Goal: Information Seeking & Learning: Learn about a topic

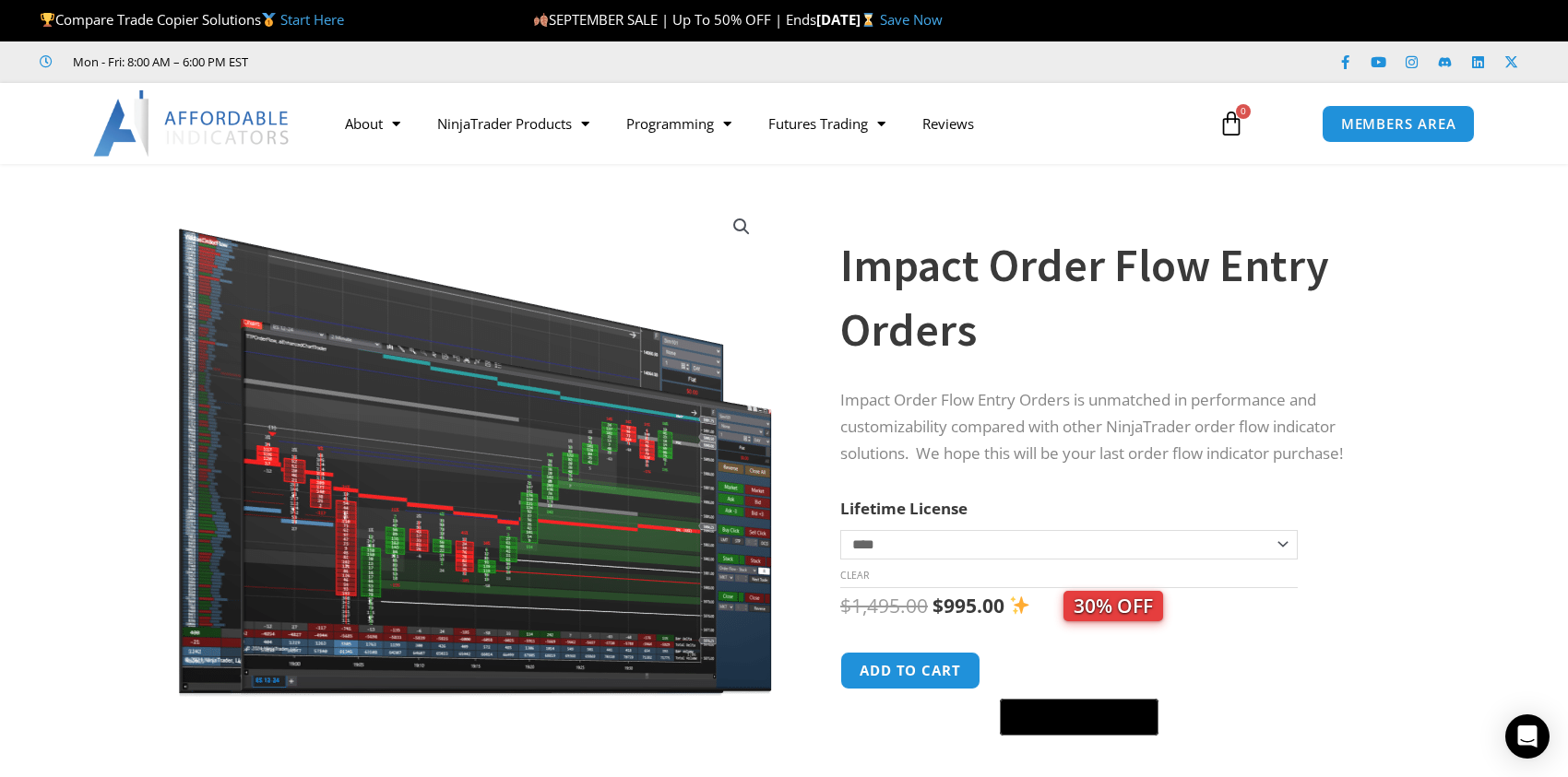
drag, startPoint x: 590, startPoint y: 227, endPoint x: 529, endPoint y: 224, distance: 61.1
click at [529, 224] on img at bounding box center [474, 449] width 597 height 504
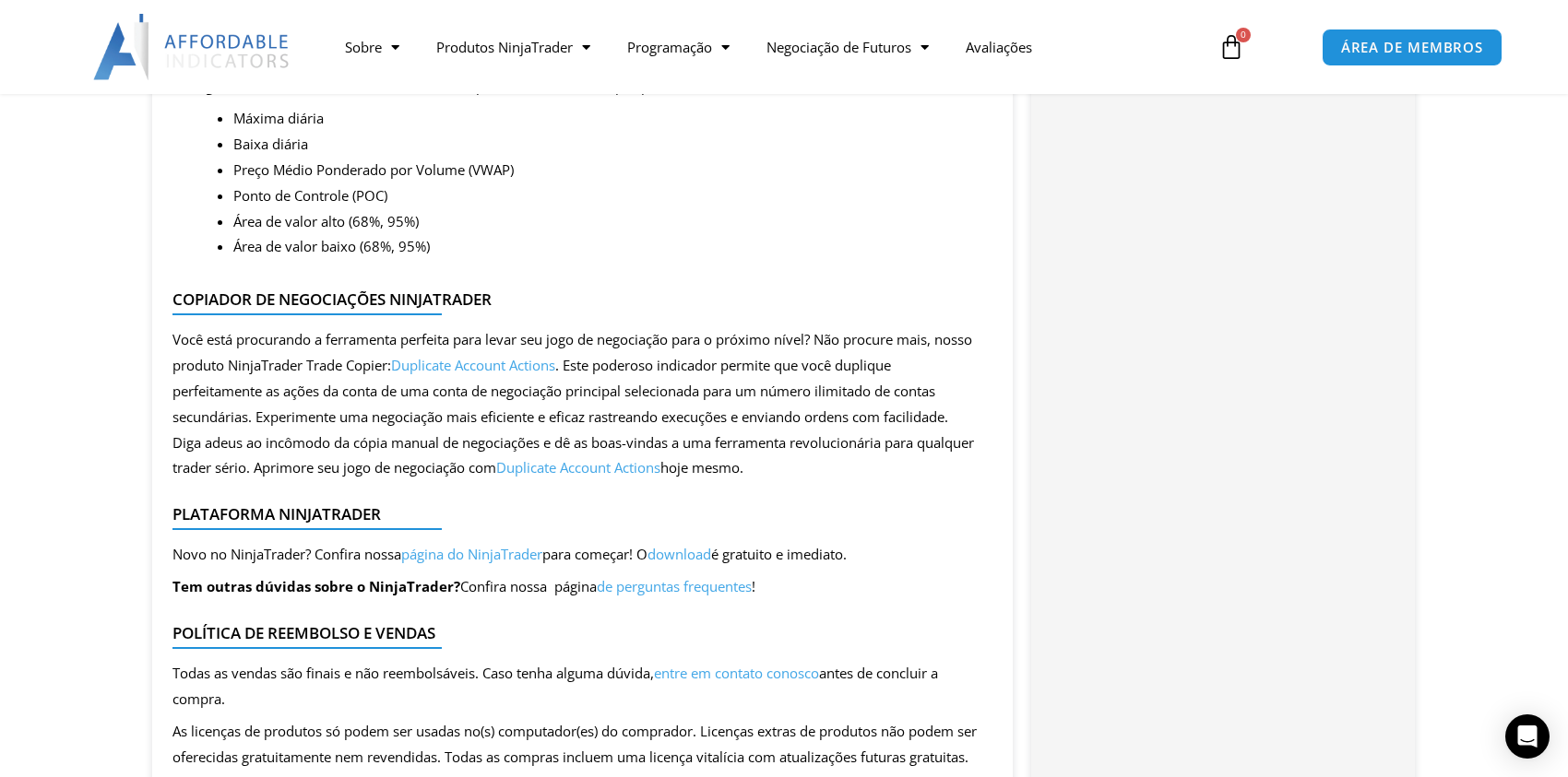
scroll to position [2674, 0]
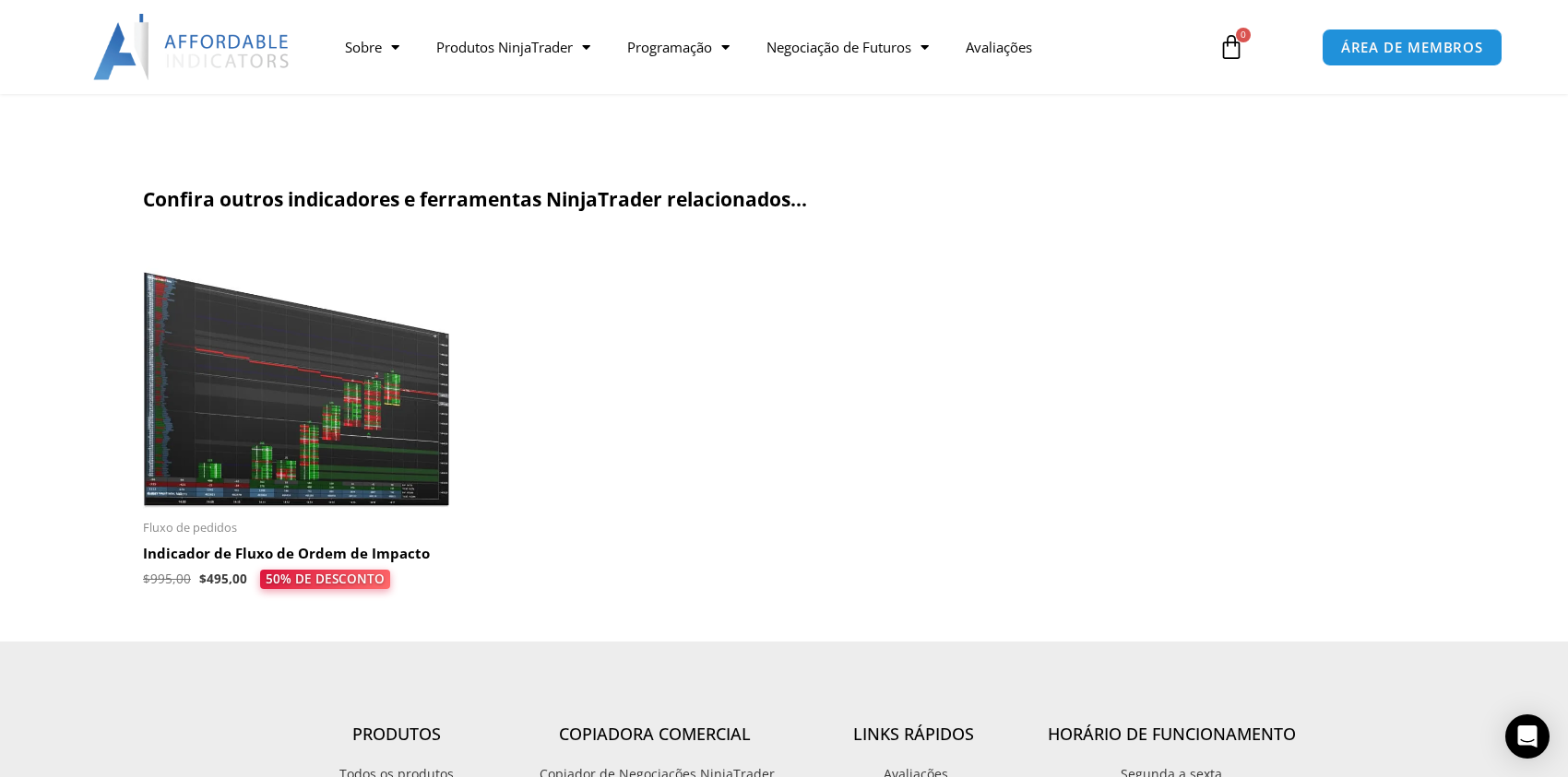
scroll to position [3688, 0]
